Goal: Check status

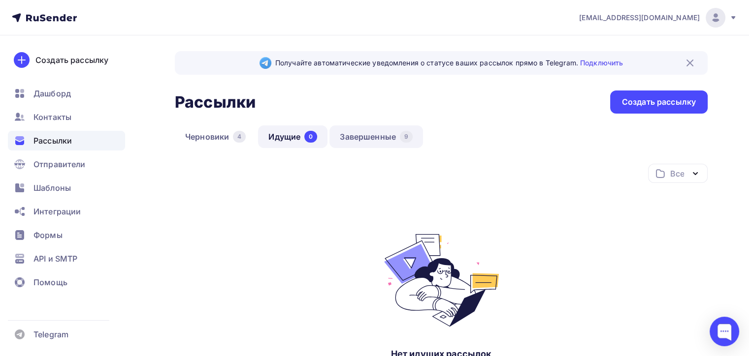
click at [372, 132] on link "Завершенные 9" at bounding box center [376, 137] width 94 height 23
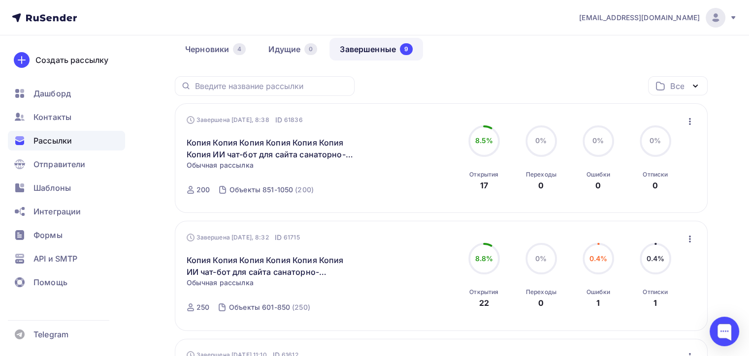
scroll to position [98, 0]
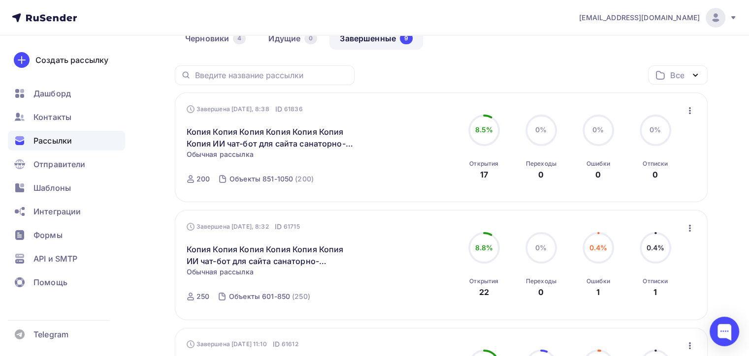
click at [689, 108] on icon "button" at bounding box center [690, 111] width 12 height 12
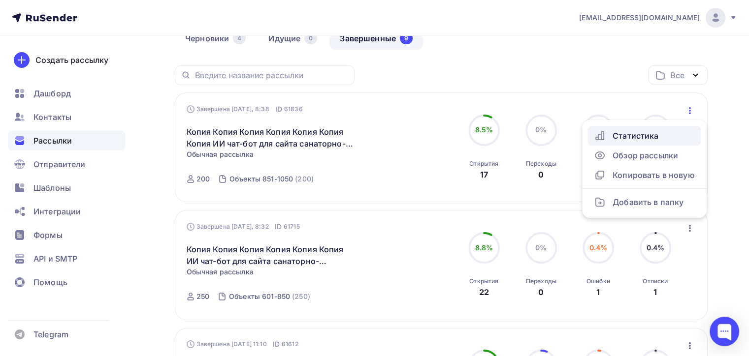
click at [637, 132] on div "Статистика" at bounding box center [644, 136] width 101 height 12
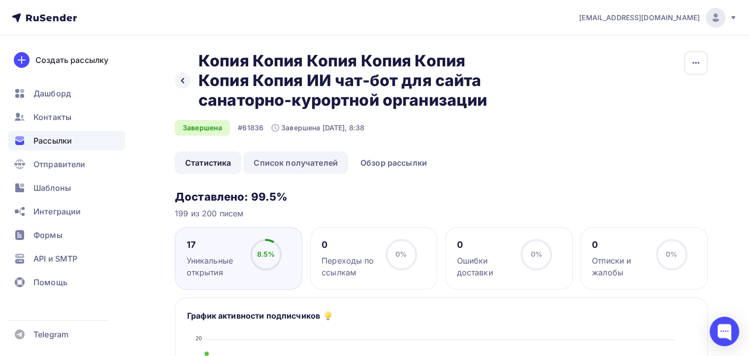
click at [291, 163] on link "Список получателей" at bounding box center [295, 163] width 105 height 23
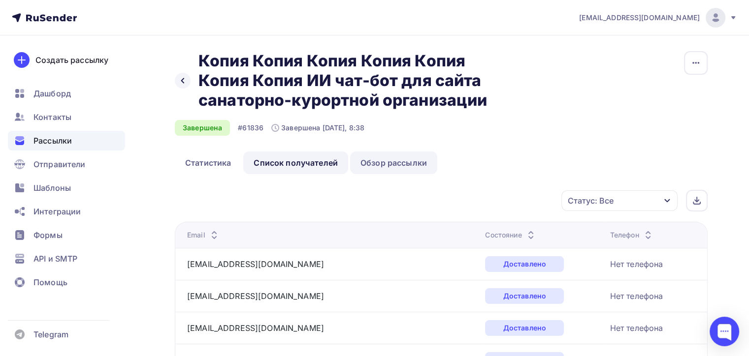
click at [386, 161] on link "Обзор рассылки" at bounding box center [393, 163] width 87 height 23
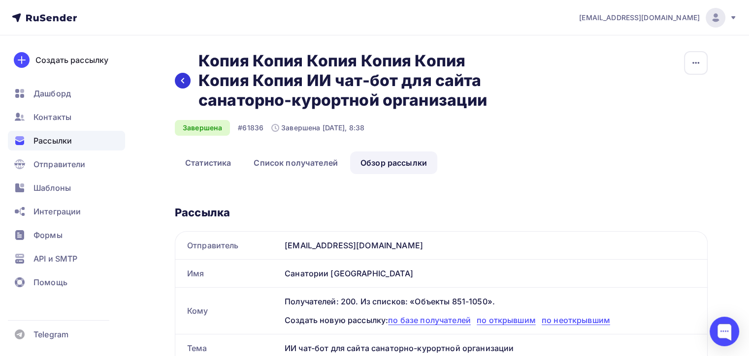
click at [180, 80] on icon at bounding box center [183, 81] width 8 height 8
